Goal: Information Seeking & Learning: Learn about a topic

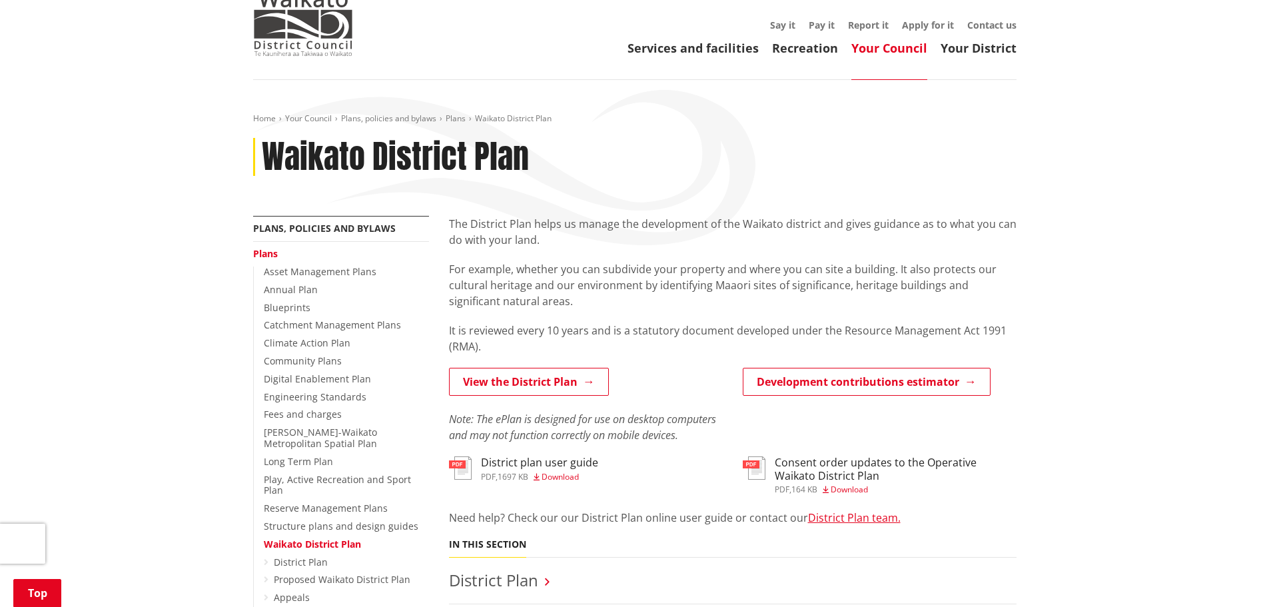
scroll to position [200, 0]
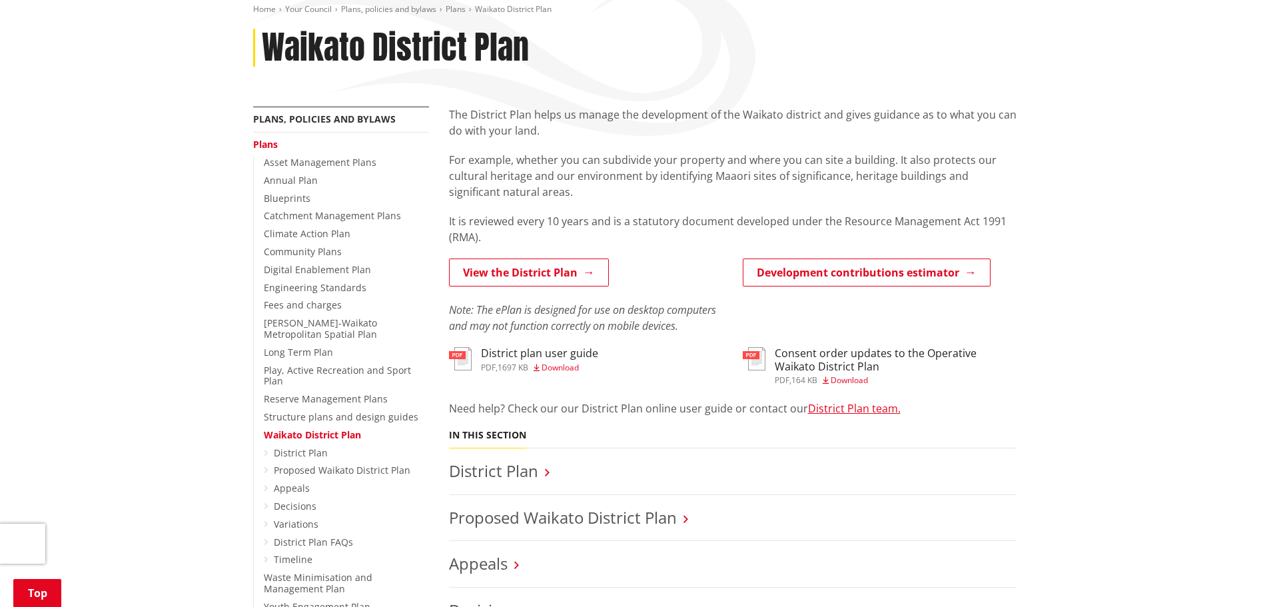
click at [1046, 206] on div "Home Your Council Plans, policies and bylaws Plans Waikato District Plan Waikat…" at bounding box center [634, 478] width 1269 height 1014
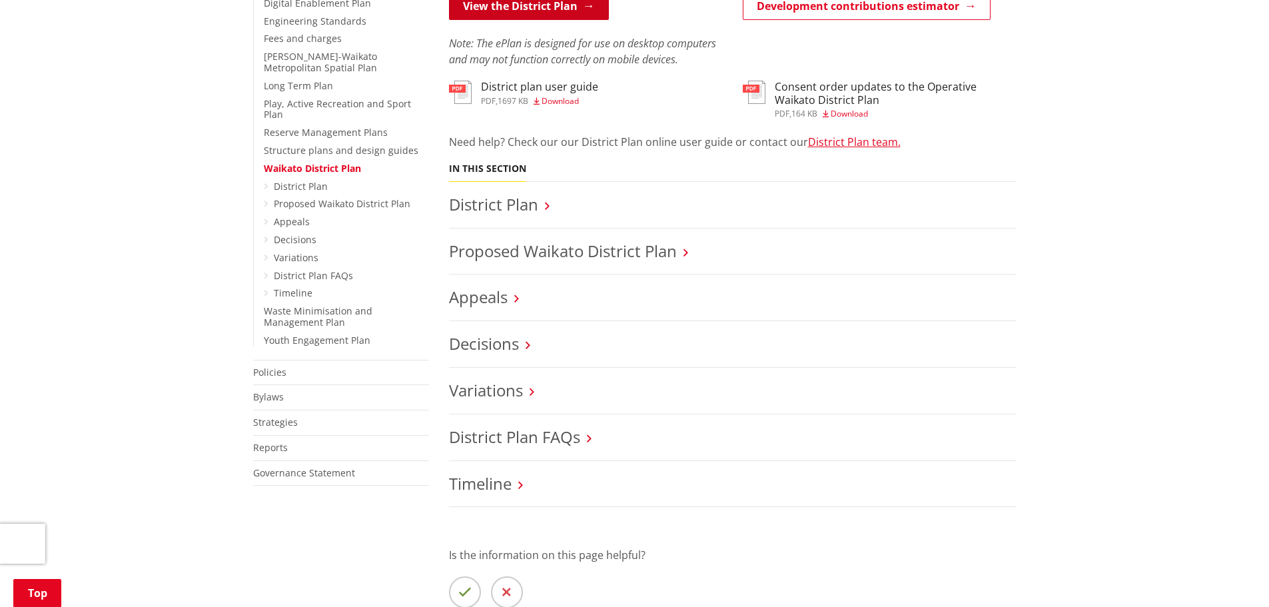
scroll to position [0, 0]
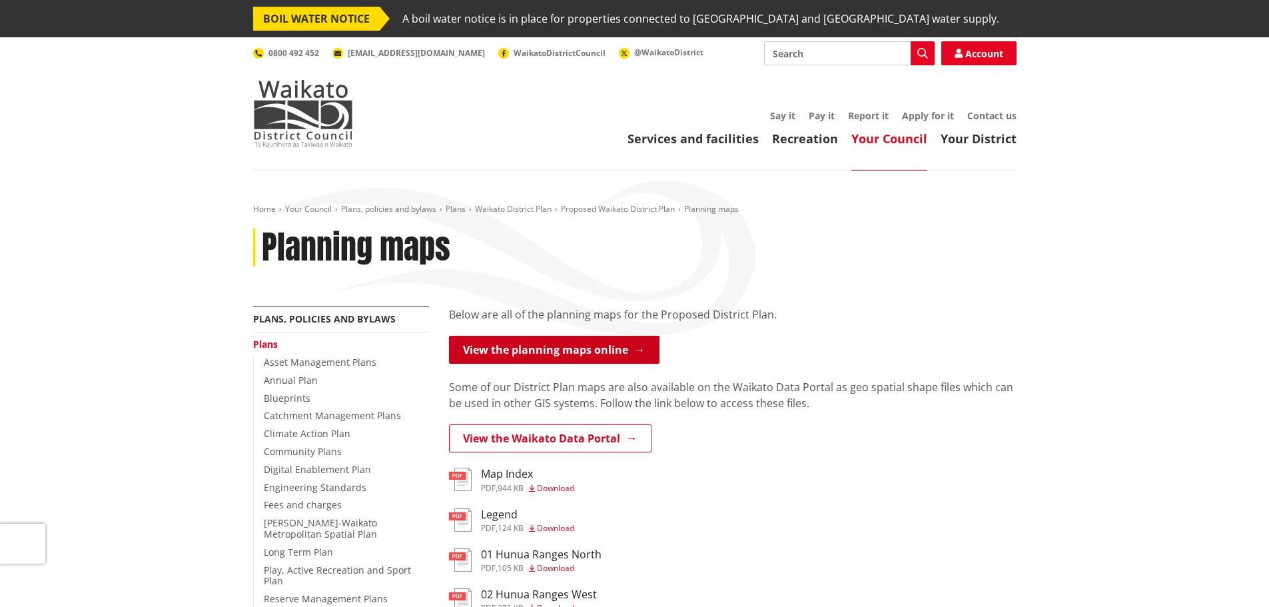
click at [528, 338] on link "View the planning maps online" at bounding box center [554, 350] width 210 height 28
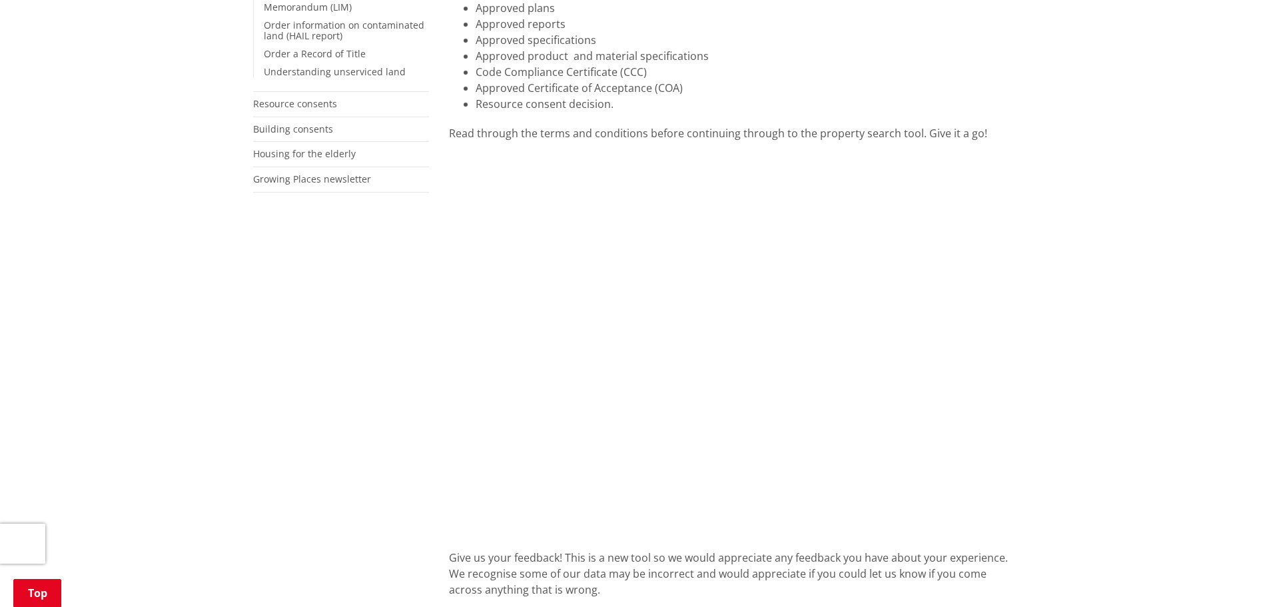
scroll to position [466, 0]
